Goal: Complete application form: Complete application form

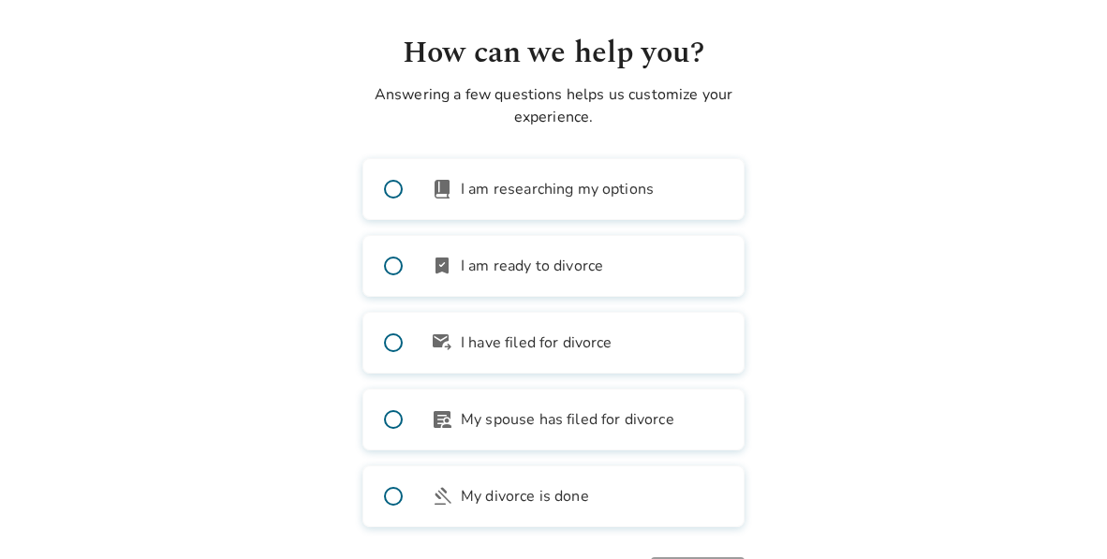
scroll to position [98, 0]
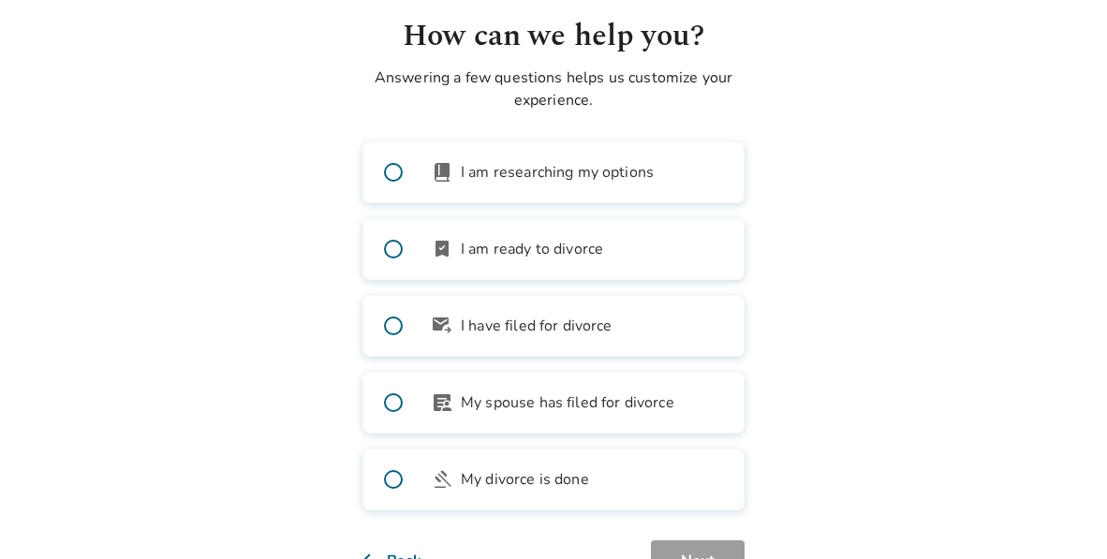
click at [387, 251] on span at bounding box center [393, 249] width 60 height 60
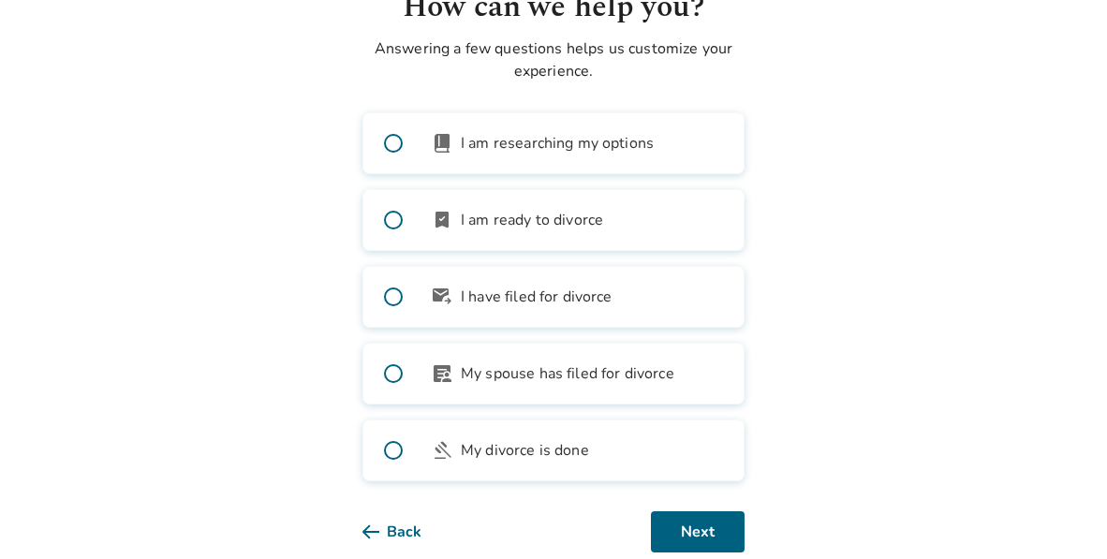
scroll to position [170, 0]
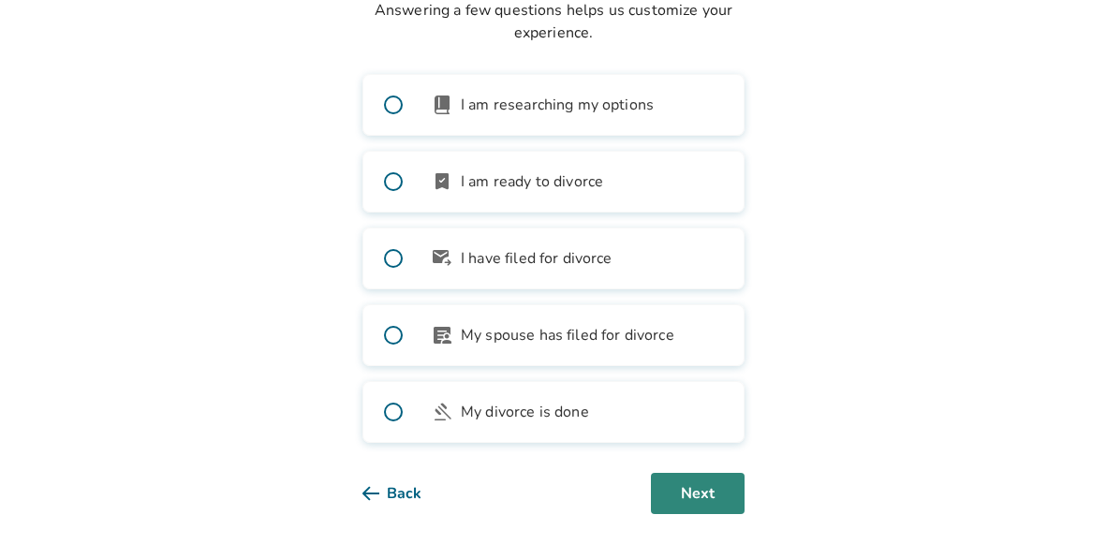
click at [692, 493] on button "Next" at bounding box center [698, 493] width 94 height 41
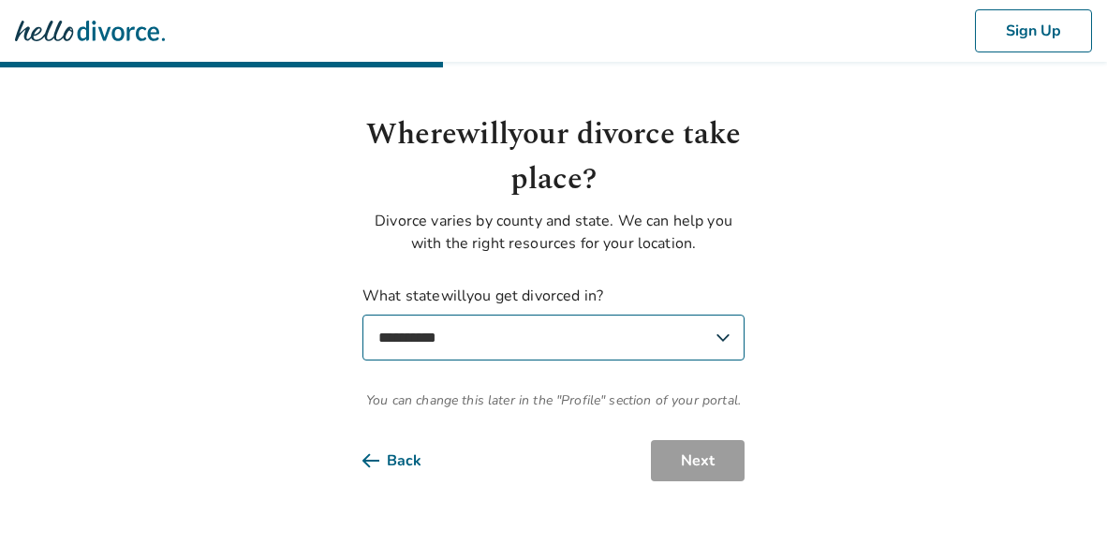
scroll to position [0, 0]
select select "**"
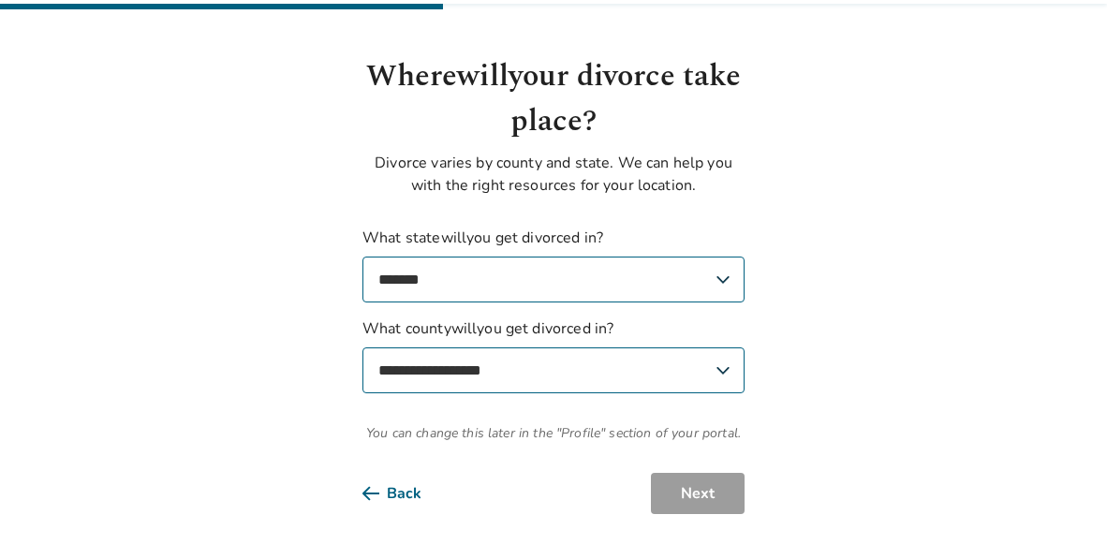
scroll to position [69, 0]
select select "******"
click at [718, 499] on button "Next" at bounding box center [698, 493] width 94 height 41
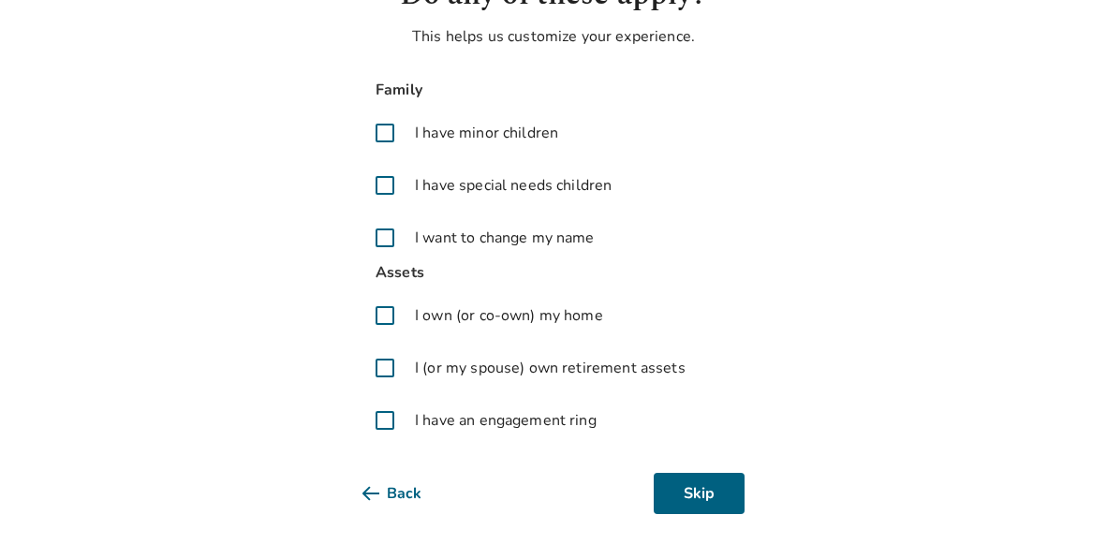
scroll to position [143, 0]
click at [703, 493] on button "Skip" at bounding box center [699, 493] width 91 height 41
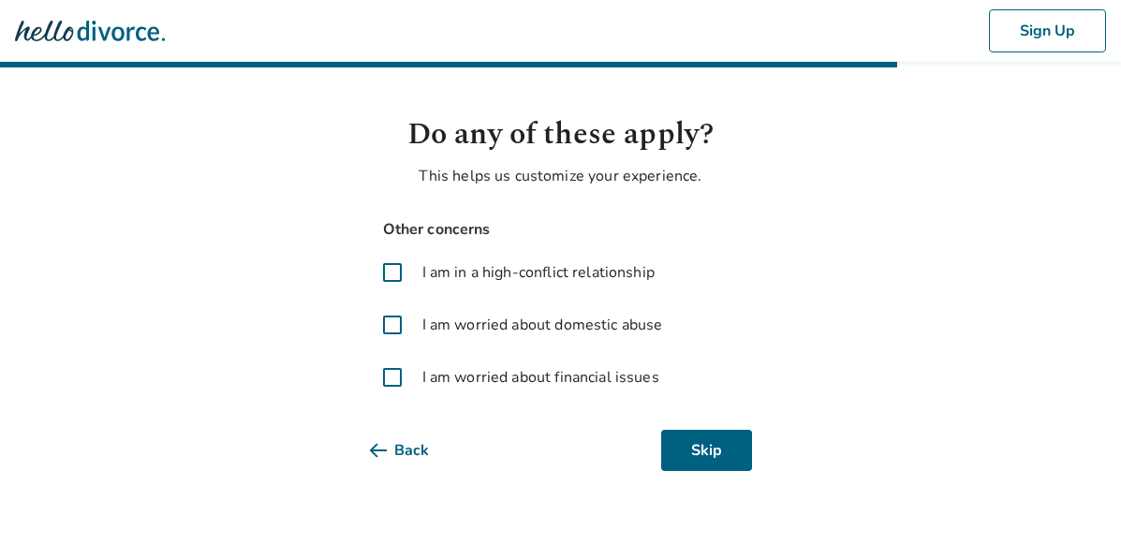
click at [396, 264] on span at bounding box center [392, 272] width 45 height 45
click at [397, 374] on span at bounding box center [392, 377] width 45 height 45
click at [720, 454] on button "Next" at bounding box center [706, 450] width 94 height 41
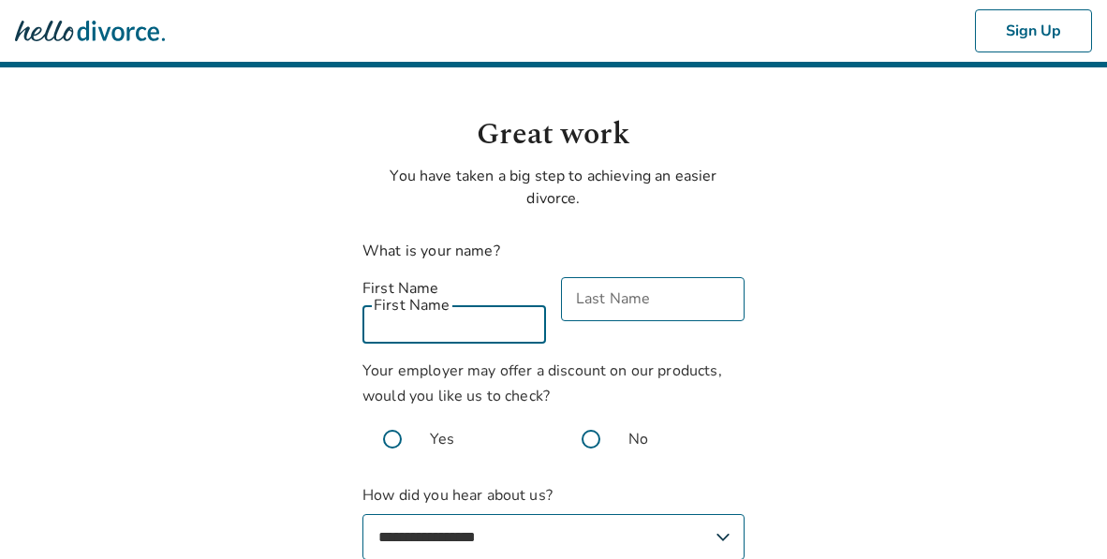
click at [452, 307] on div "First Name First Name" at bounding box center [455, 310] width 184 height 67
type input "******"
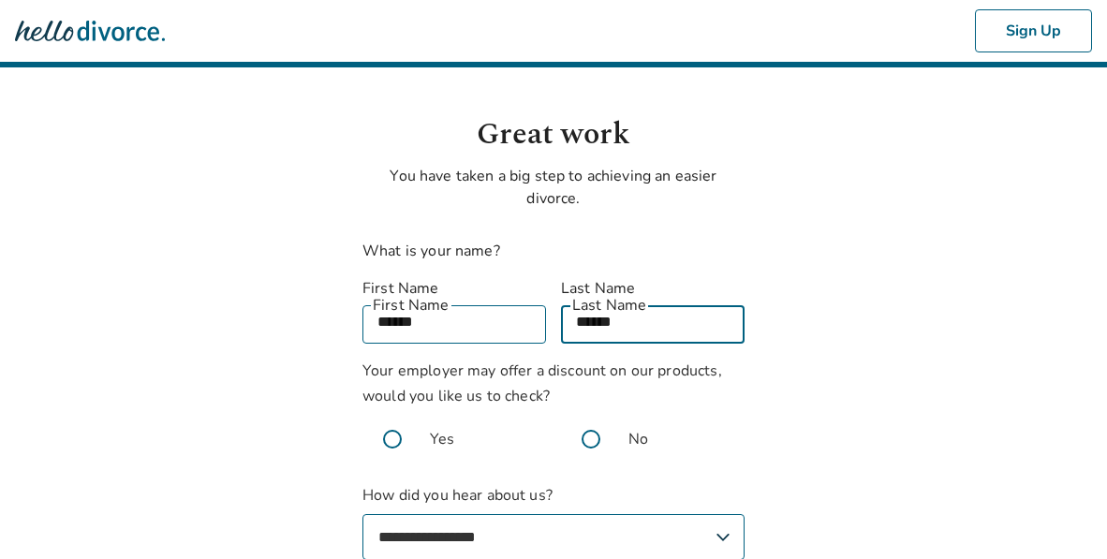
scroll to position [125, 0]
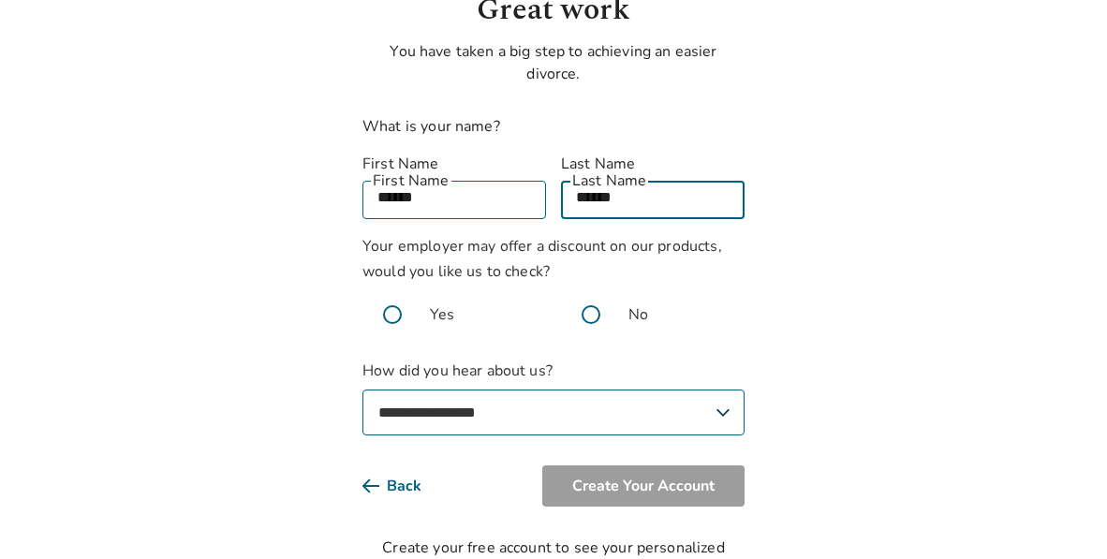
type input "******"
click at [592, 289] on span at bounding box center [591, 315] width 60 height 60
select select "**********"
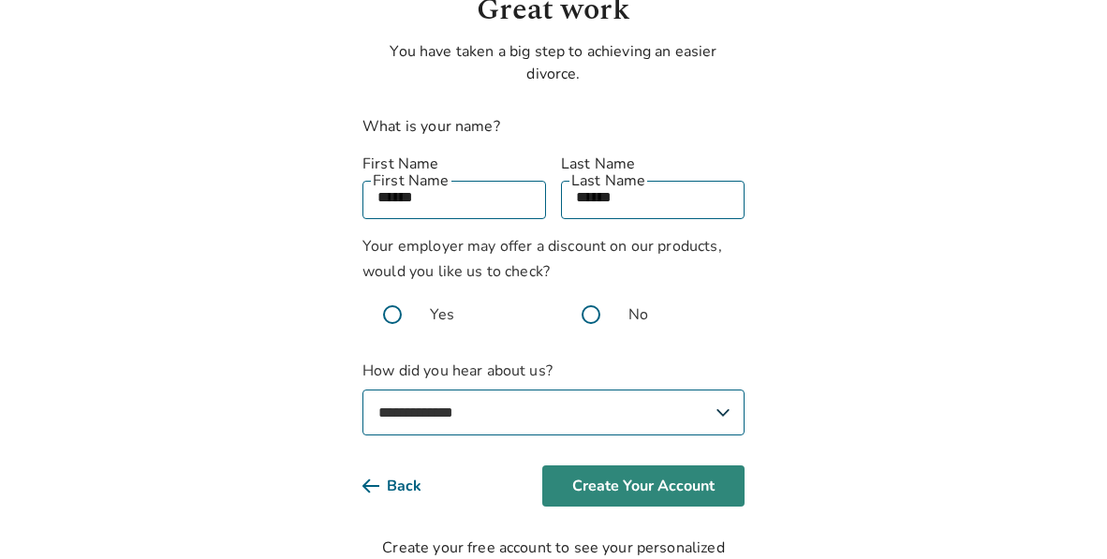
click at [716, 474] on button "Create Your Account" at bounding box center [643, 486] width 202 height 41
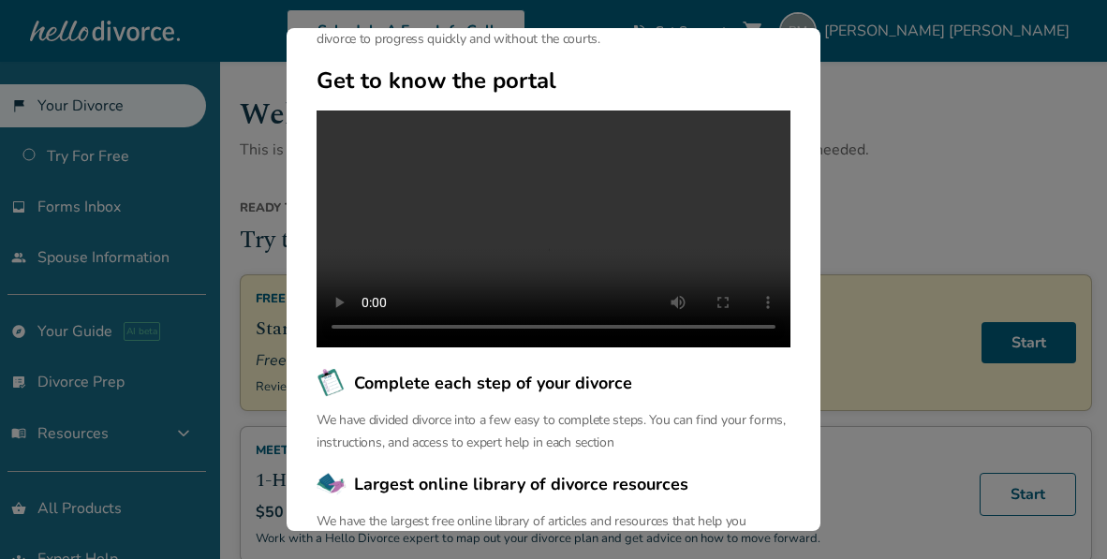
scroll to position [70, 0]
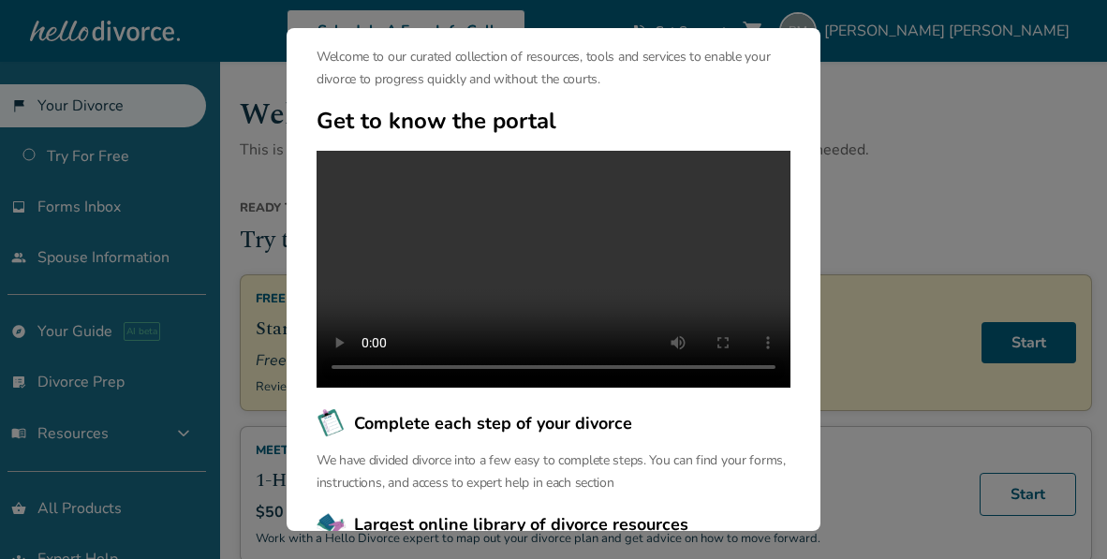
click at [556, 276] on video at bounding box center [554, 269] width 474 height 237
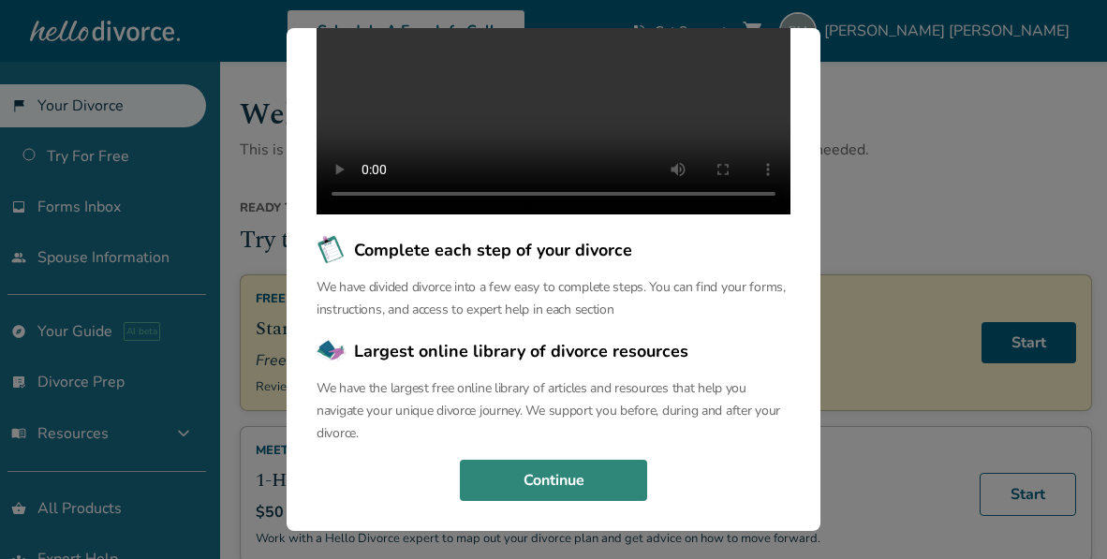
scroll to position [244, 0]
click at [585, 501] on button "Continue" at bounding box center [553, 480] width 187 height 41
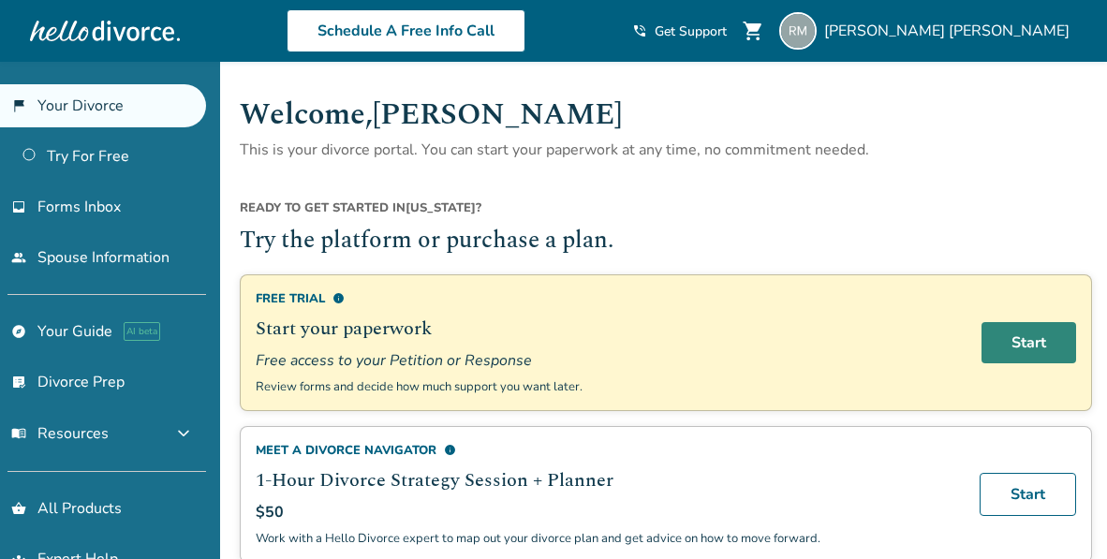
click at [1014, 339] on link "Start" at bounding box center [1029, 342] width 95 height 41
